Goal: Transaction & Acquisition: Purchase product/service

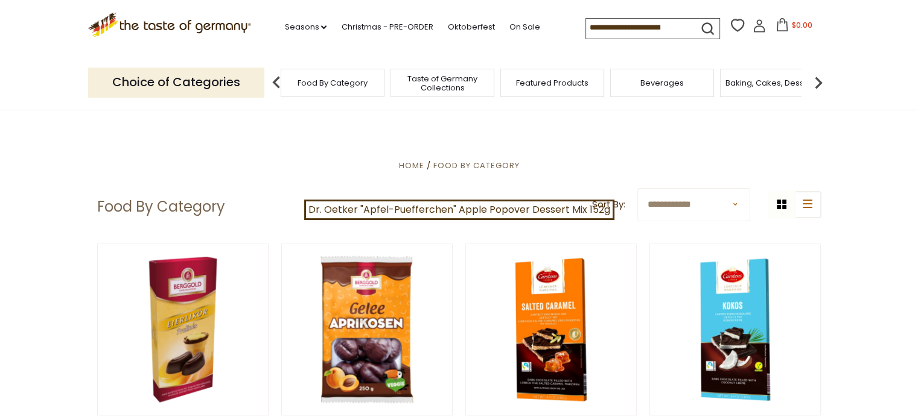
click at [306, 83] on span "Food By Category" at bounding box center [332, 82] width 70 height 9
click at [276, 86] on img at bounding box center [276, 83] width 24 height 24
click at [247, 81] on p "Choice of Categories" at bounding box center [176, 83] width 176 height 30
click at [340, 81] on span "Food By Category" at bounding box center [338, 82] width 70 height 9
click at [598, 24] on input at bounding box center [637, 27] width 102 height 17
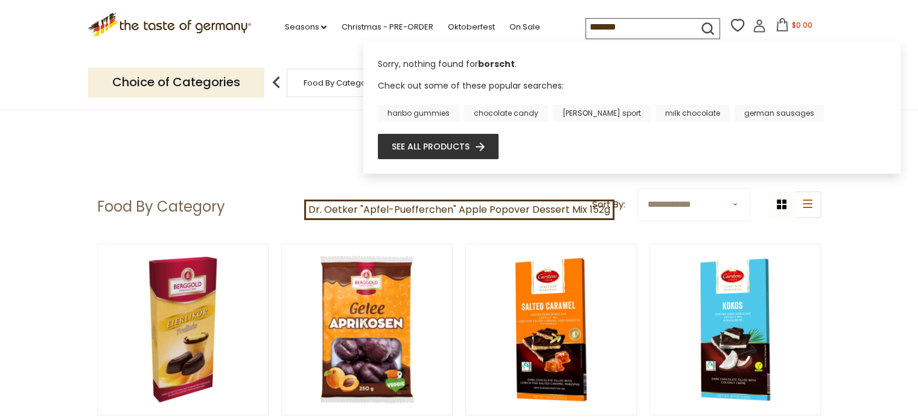
click at [632, 29] on input "*******" at bounding box center [637, 27] width 102 height 17
type input "******"
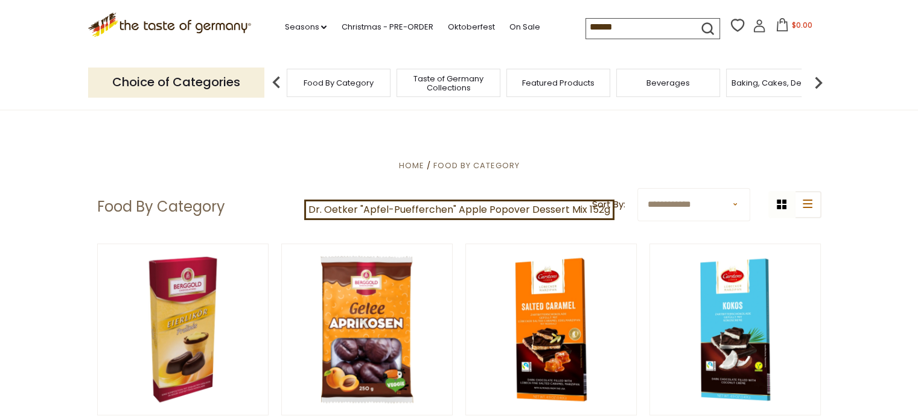
click at [702, 26] on icon "submit" at bounding box center [707, 29] width 16 height 16
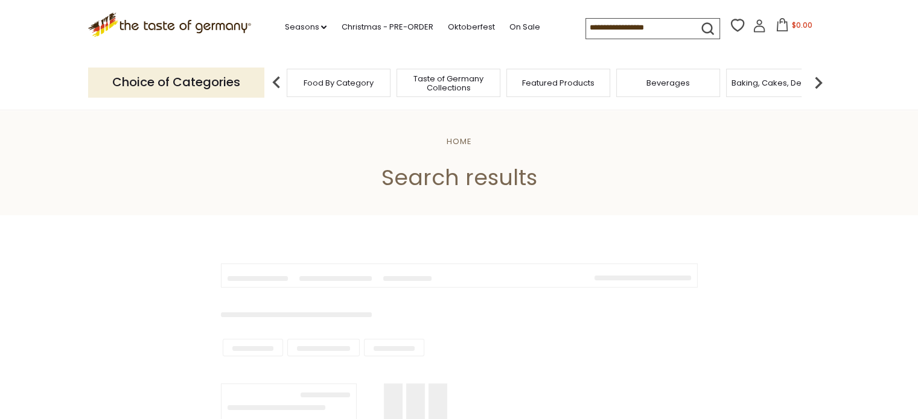
type input "******"
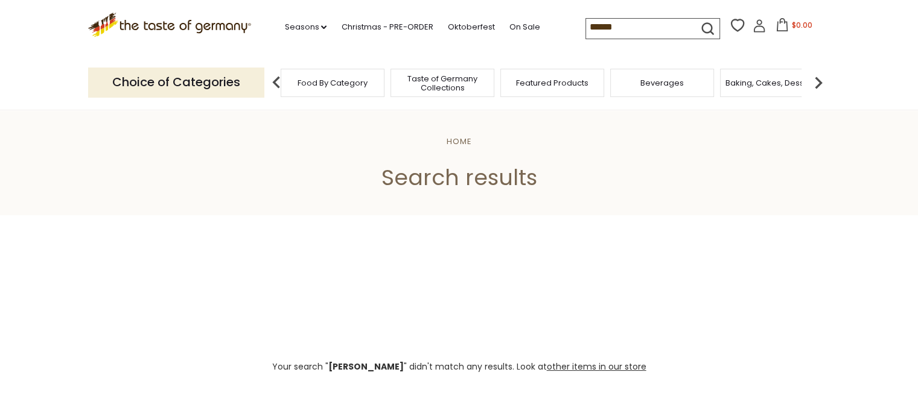
click at [667, 81] on span "Beverages" at bounding box center [661, 82] width 43 height 9
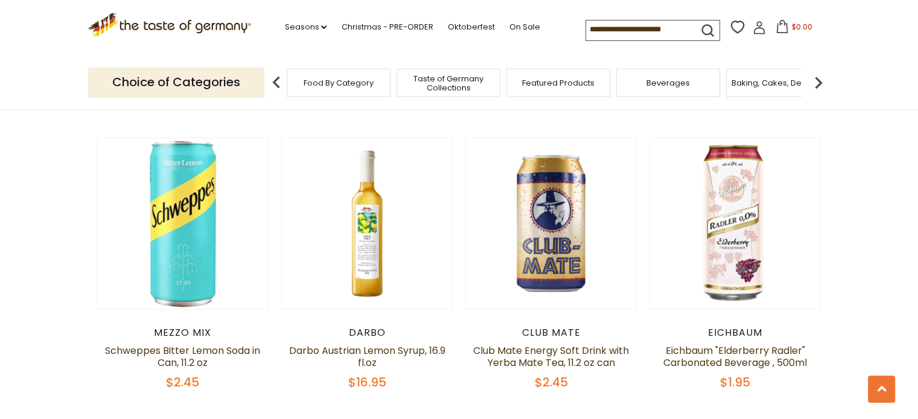
scroll to position [632, 0]
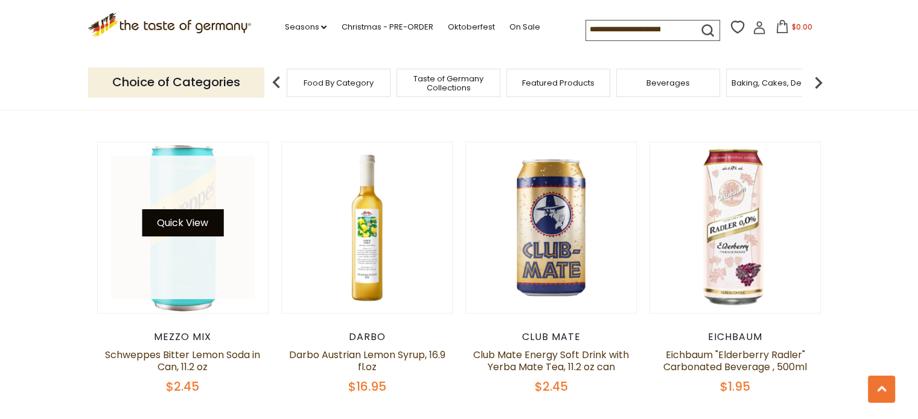
click at [194, 221] on button "Quick View" at bounding box center [182, 222] width 81 height 27
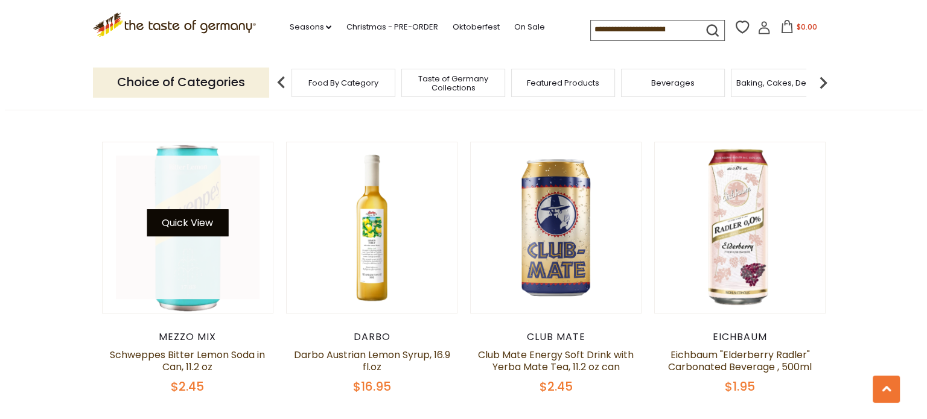
scroll to position [635, 0]
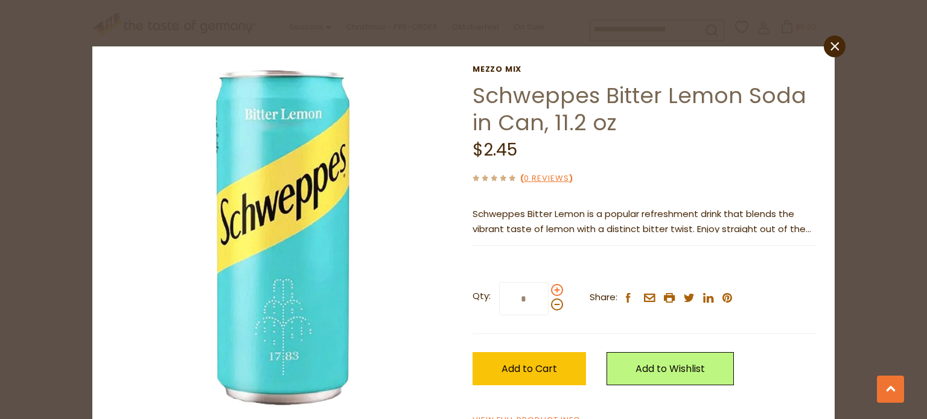
click at [551, 287] on span at bounding box center [557, 290] width 12 height 12
click at [548, 287] on input "*" at bounding box center [523, 298] width 49 height 33
click at [551, 287] on span at bounding box center [557, 290] width 12 height 12
click at [548, 287] on input "*" at bounding box center [523, 298] width 49 height 33
click at [551, 287] on span at bounding box center [557, 290] width 12 height 12
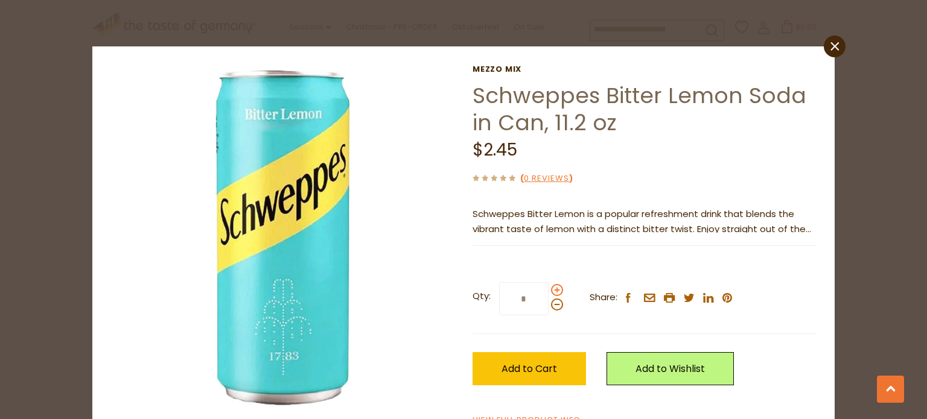
click at [548, 287] on input "*" at bounding box center [523, 298] width 49 height 33
click at [553, 287] on span at bounding box center [557, 290] width 12 height 12
click at [548, 287] on input "*" at bounding box center [523, 298] width 49 height 33
click at [553, 287] on span at bounding box center [557, 290] width 12 height 12
click at [548, 287] on input "*" at bounding box center [523, 298] width 49 height 33
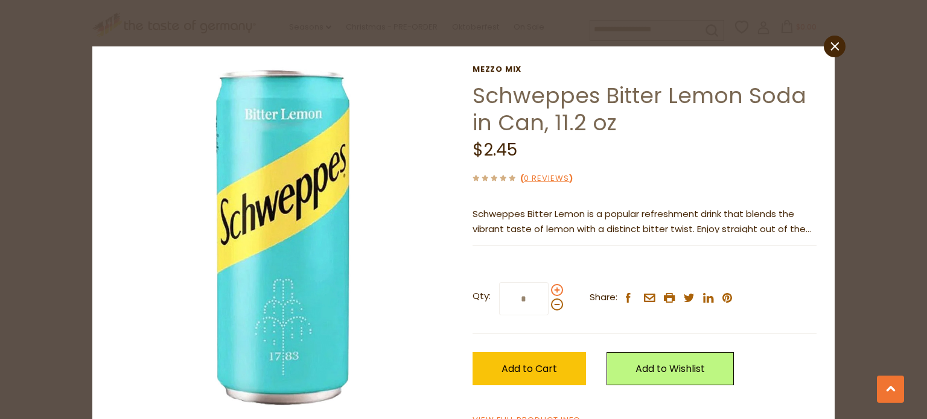
click at [553, 287] on span at bounding box center [557, 290] width 12 height 12
click at [548, 287] on input "*" at bounding box center [523, 298] width 49 height 33
click at [553, 287] on span at bounding box center [557, 290] width 12 height 12
click at [548, 287] on input "*" at bounding box center [523, 298] width 49 height 33
click at [553, 287] on span at bounding box center [557, 290] width 12 height 12
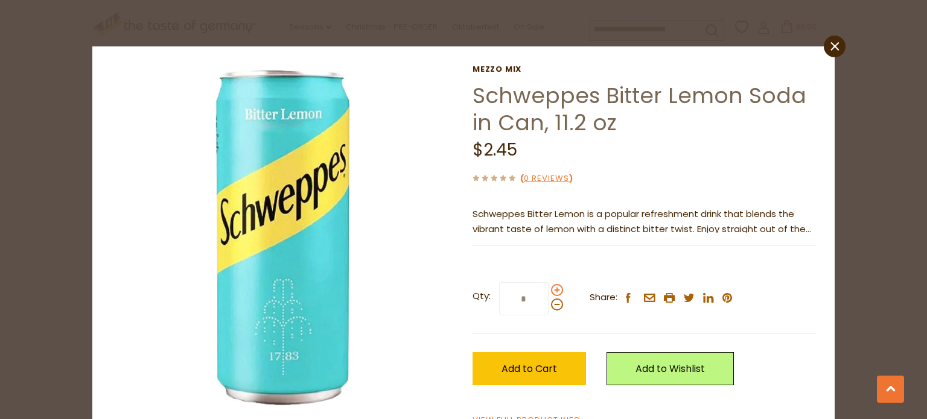
click at [548, 287] on input "*" at bounding box center [523, 298] width 49 height 33
click at [553, 287] on span at bounding box center [557, 290] width 12 height 12
click at [548, 287] on input "*" at bounding box center [523, 298] width 49 height 33
type input "**"
click at [830, 45] on icon "close" at bounding box center [834, 46] width 9 height 9
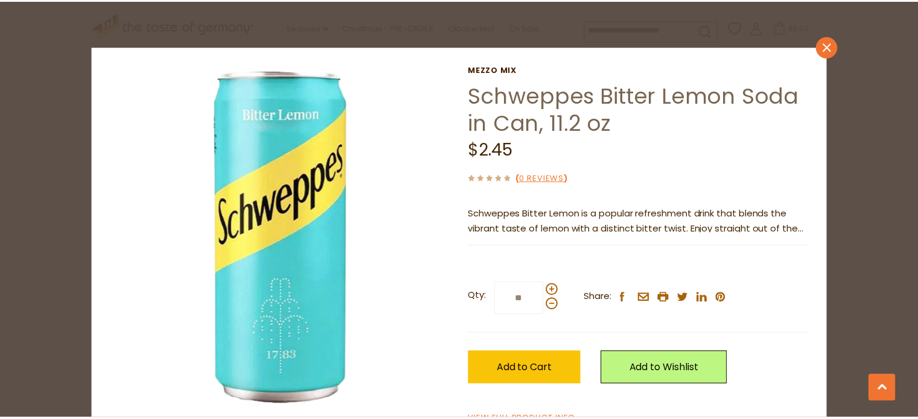
scroll to position [632, 0]
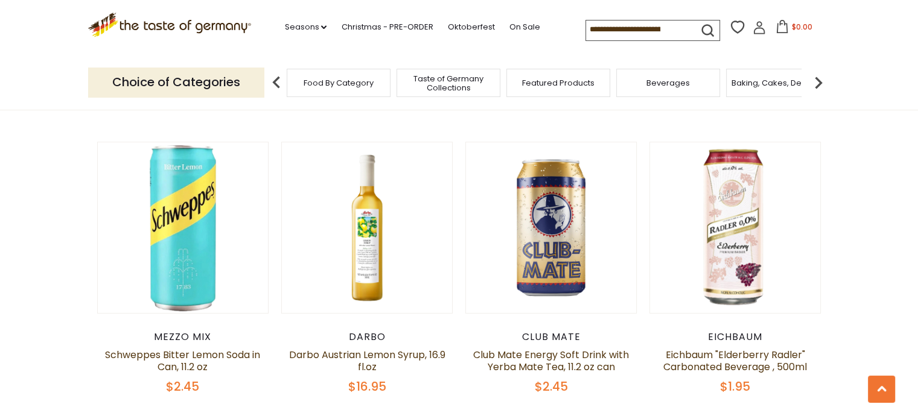
click at [615, 28] on input at bounding box center [637, 29] width 102 height 17
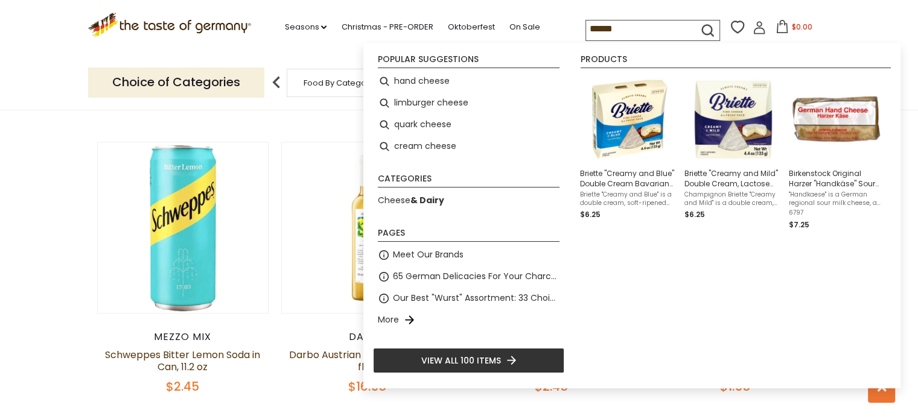
type input "******"
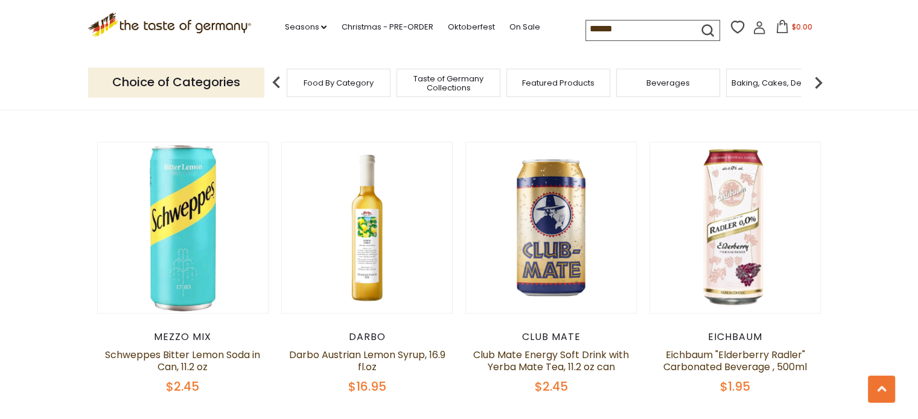
click at [700, 22] on icon "submit" at bounding box center [707, 30] width 16 height 16
click at [701, 22] on icon "submit" at bounding box center [707, 30] width 16 height 16
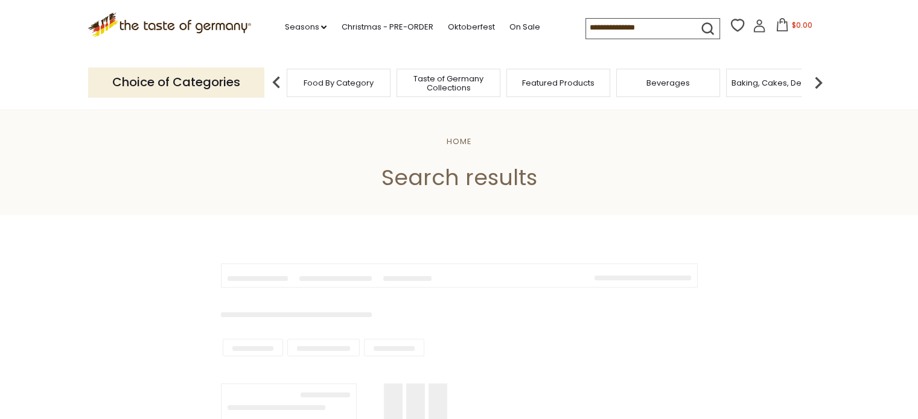
type input "******"
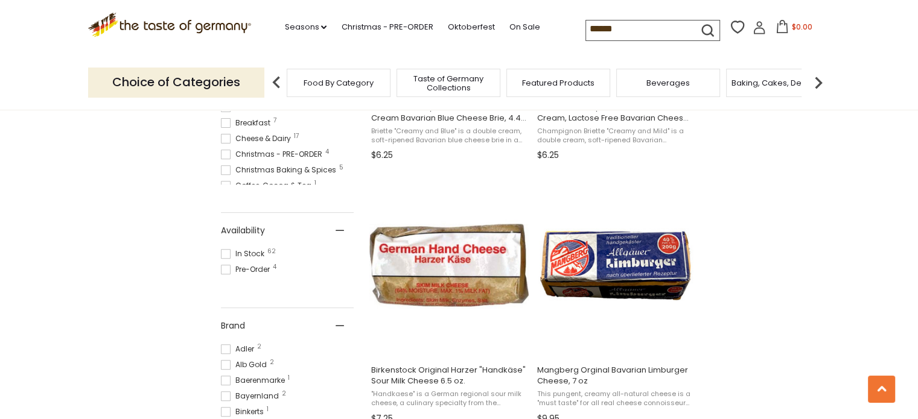
scroll to position [1506, 0]
